Goal: Navigation & Orientation: Find specific page/section

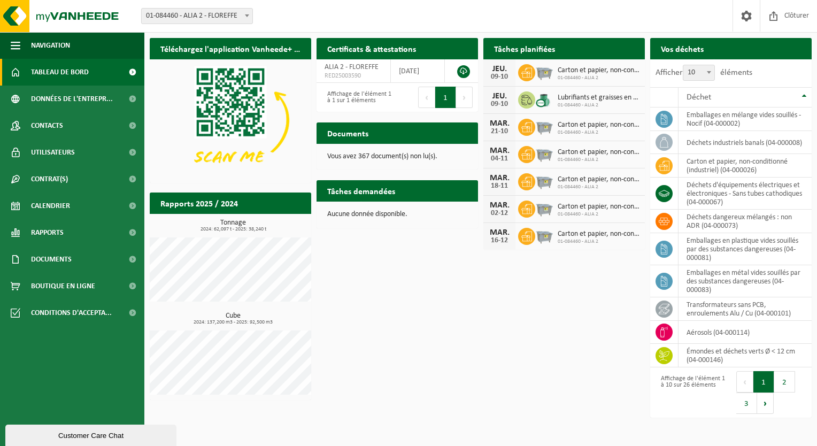
click at [568, 95] on span "Lubrifiants et graisses en conteneur de 200 litres" at bounding box center [598, 98] width 82 height 9
click at [580, 104] on span "01-084460 - ALIA 2" at bounding box center [598, 105] width 82 height 6
click at [529, 103] on icon at bounding box center [526, 100] width 11 height 11
click at [376, 134] on h2 "Documents" at bounding box center [347, 132] width 63 height 21
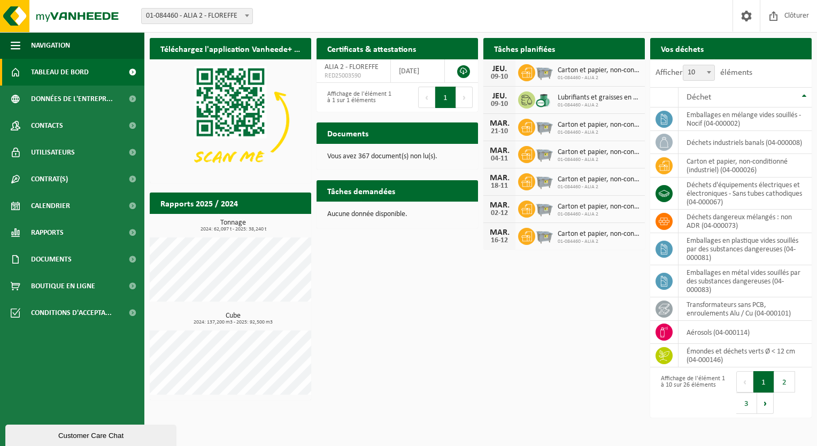
click at [372, 156] on p "Vous avez 367 document(s) non lu(s)." at bounding box center [397, 156] width 140 height 7
click at [387, 192] on h2 "Tâches demandées" at bounding box center [360, 190] width 89 height 21
click at [57, 202] on span "Calendrier" at bounding box center [50, 205] width 39 height 27
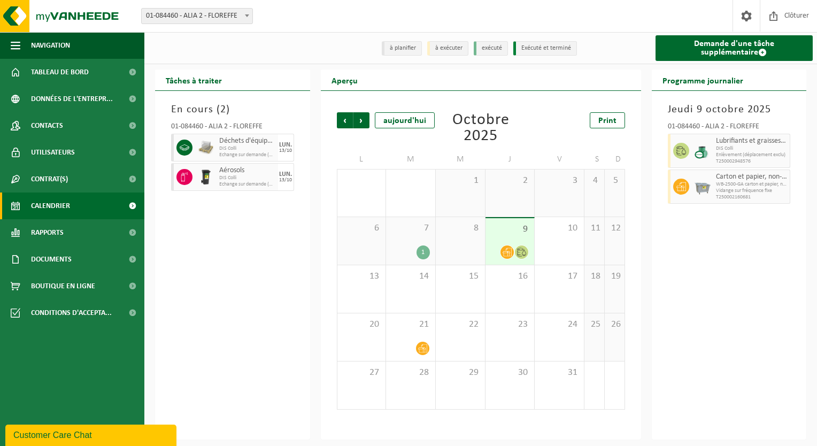
click at [737, 148] on span "DIS Colli" at bounding box center [752, 148] width 72 height 6
click at [354, 293] on div "13" at bounding box center [361, 289] width 49 height 48
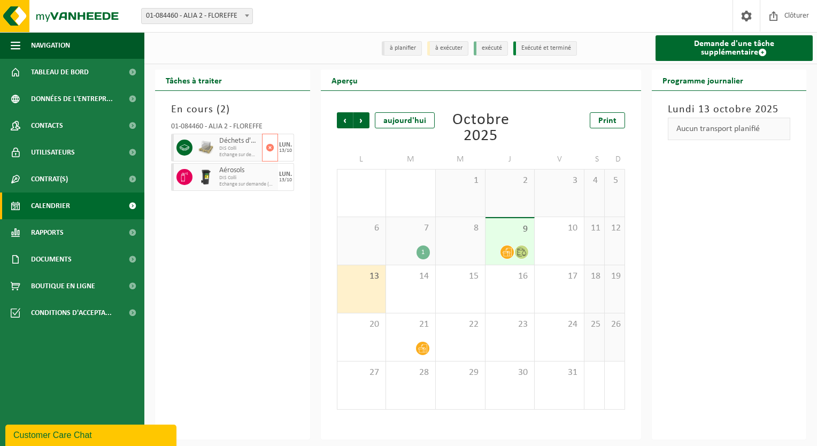
click at [223, 148] on span "DIS Colli" at bounding box center [239, 148] width 40 height 6
click at [231, 178] on span "DIS Colli" at bounding box center [239, 178] width 40 height 6
click at [515, 242] on div "9" at bounding box center [509, 241] width 49 height 46
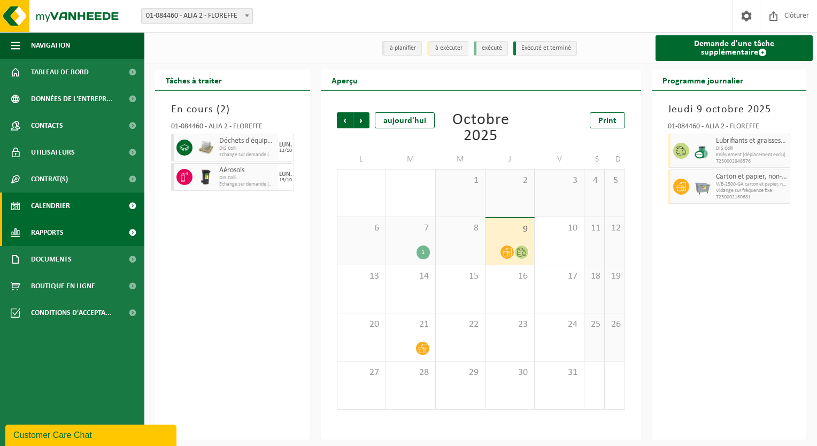
click at [46, 233] on span "Rapports" at bounding box center [47, 232] width 33 height 27
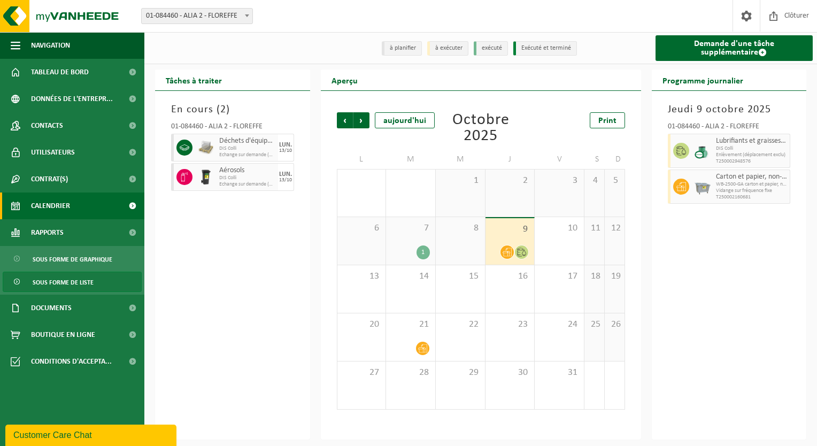
click at [58, 279] on span "Sous forme de liste" at bounding box center [63, 282] width 61 height 20
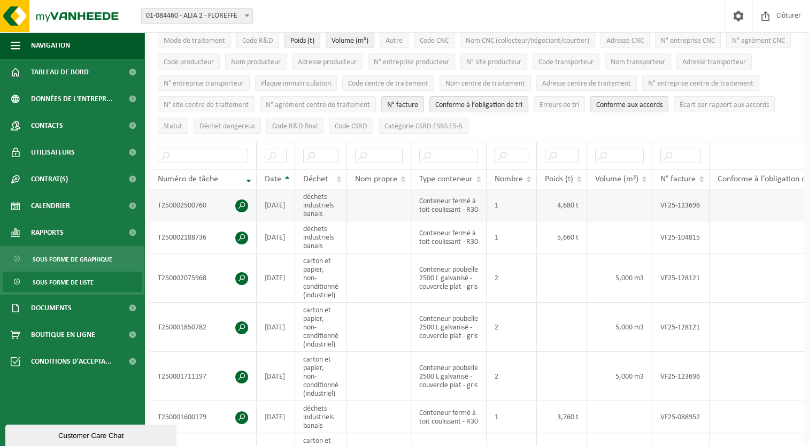
scroll to position [107, 0]
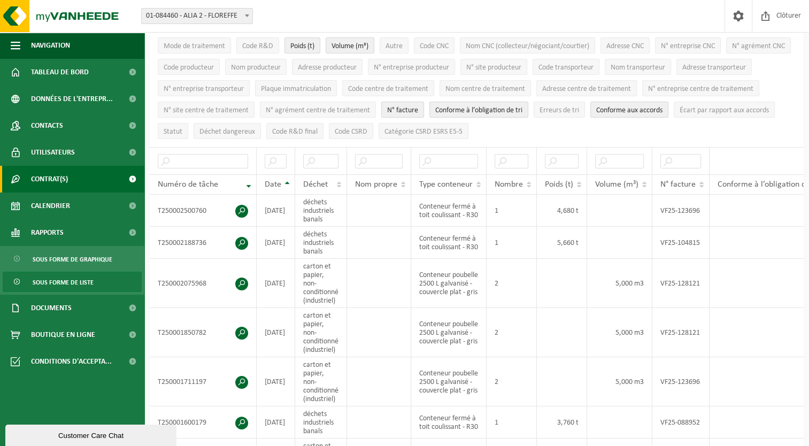
click at [51, 169] on span "Contrat(s)" at bounding box center [49, 179] width 37 height 27
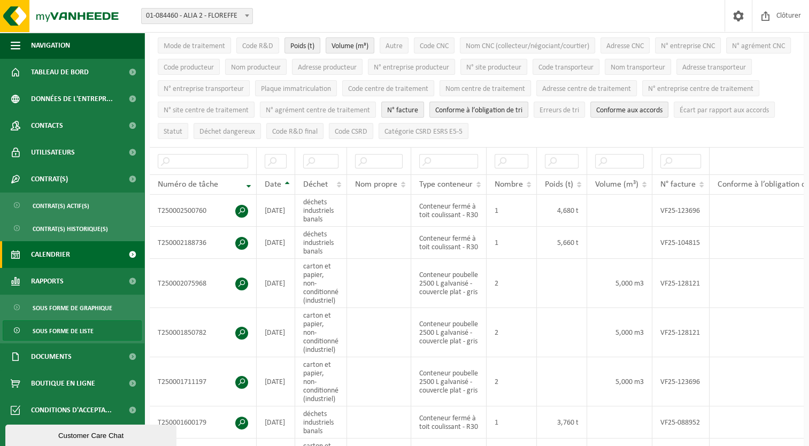
click at [66, 255] on span "Calendrier" at bounding box center [50, 254] width 39 height 27
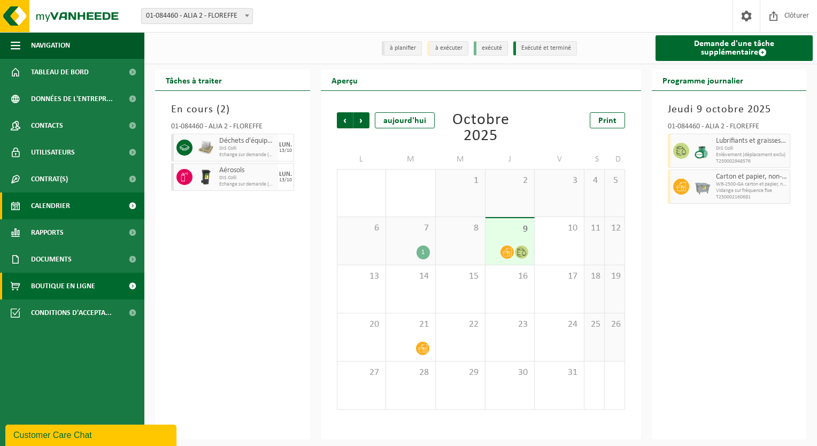
click at [67, 289] on span "Boutique en ligne" at bounding box center [63, 286] width 64 height 27
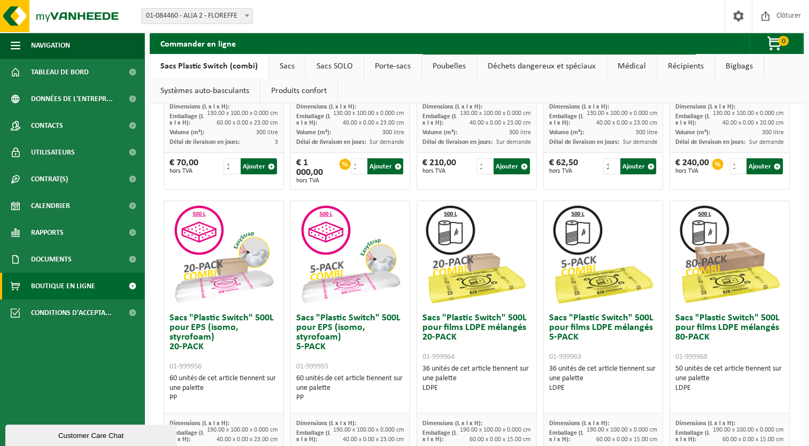
scroll to position [142, 0]
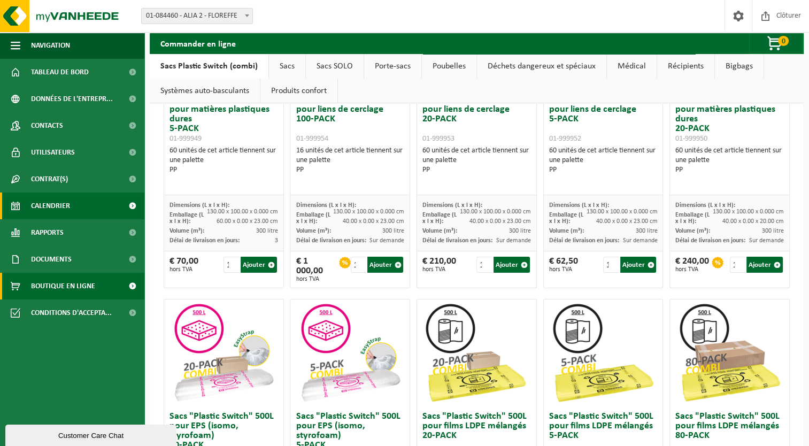
click at [43, 211] on span "Calendrier" at bounding box center [50, 205] width 39 height 27
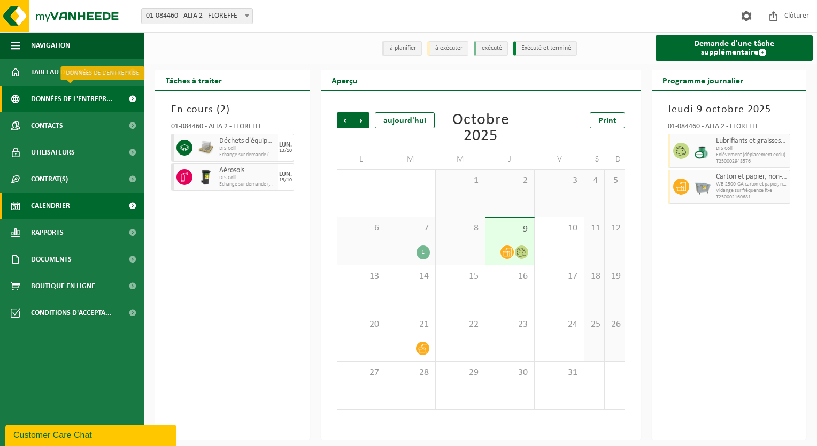
click at [74, 96] on span "Données de l'entrepr..." at bounding box center [72, 99] width 82 height 27
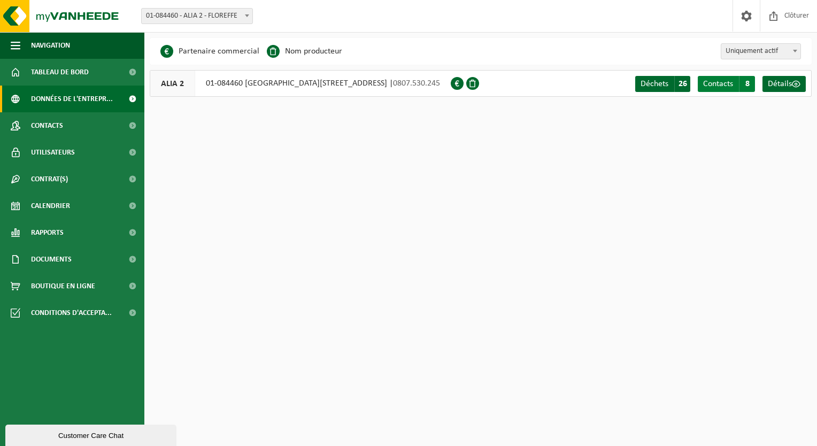
click at [731, 84] on span "Contacts" at bounding box center [718, 84] width 30 height 9
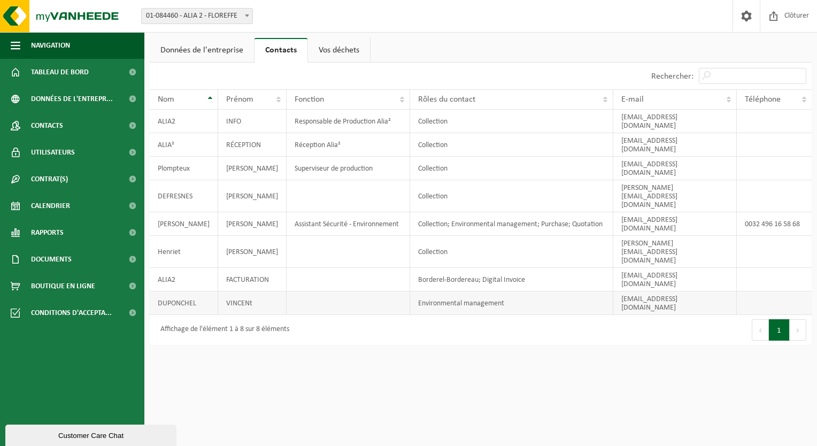
click at [324, 291] on td at bounding box center [347, 303] width 123 height 24
click at [319, 291] on td at bounding box center [347, 303] width 123 height 24
click at [338, 52] on link "Vos déchets" at bounding box center [339, 50] width 62 height 25
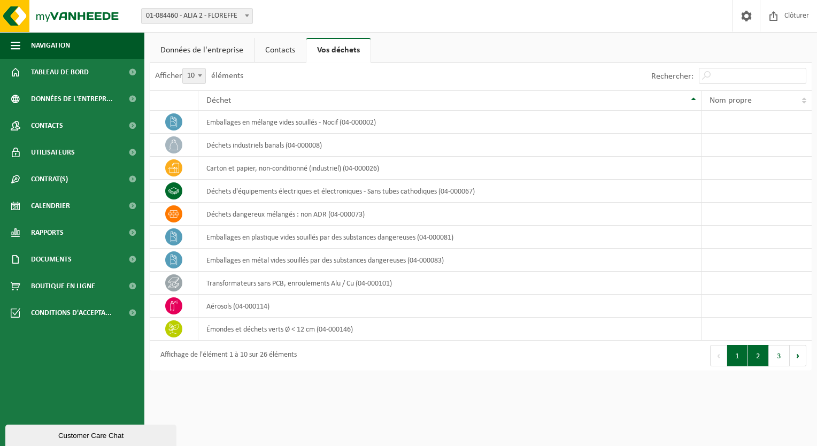
click at [755, 359] on button "2" at bounding box center [758, 355] width 21 height 21
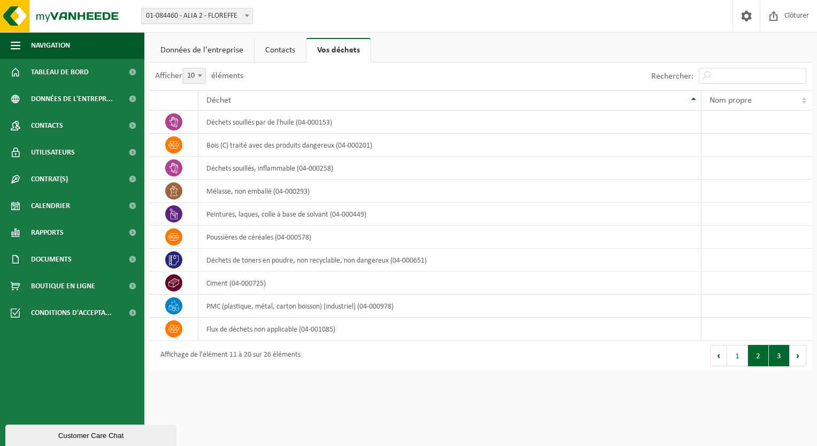
click at [776, 359] on button "3" at bounding box center [778, 355] width 21 height 21
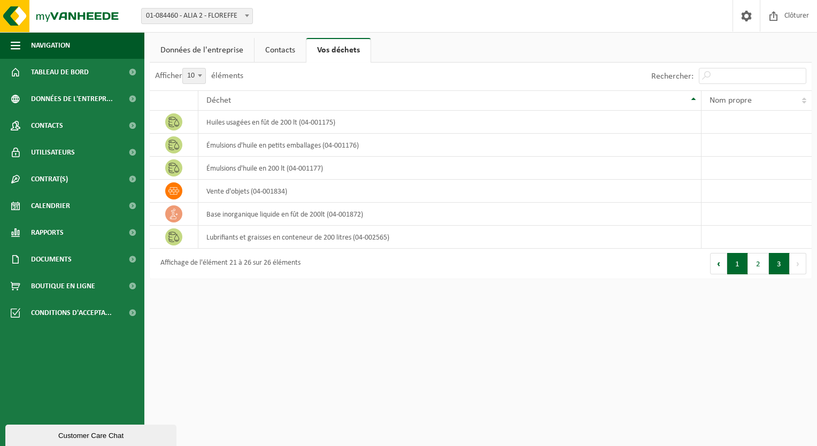
click at [735, 271] on button "1" at bounding box center [737, 263] width 21 height 21
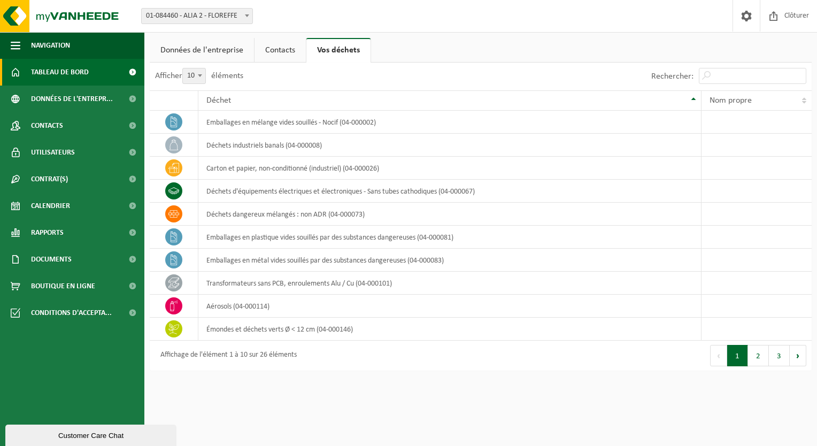
click at [68, 72] on span "Tableau de bord" at bounding box center [60, 72] width 58 height 27
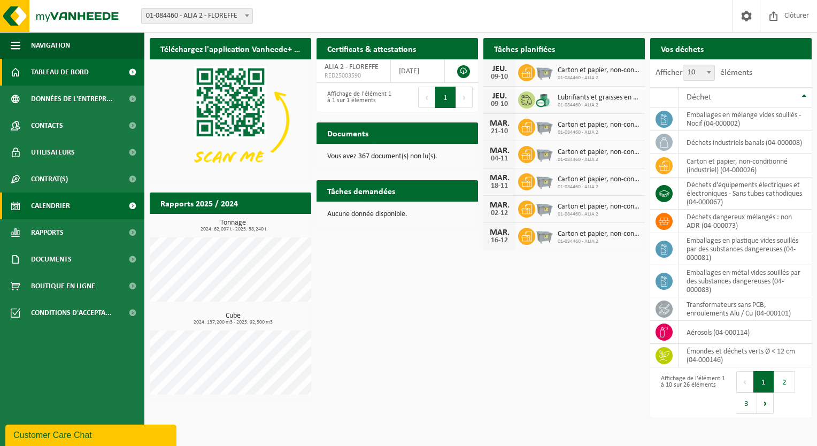
click at [56, 205] on span "Calendrier" at bounding box center [50, 205] width 39 height 27
